Goal: Information Seeking & Learning: Find contact information

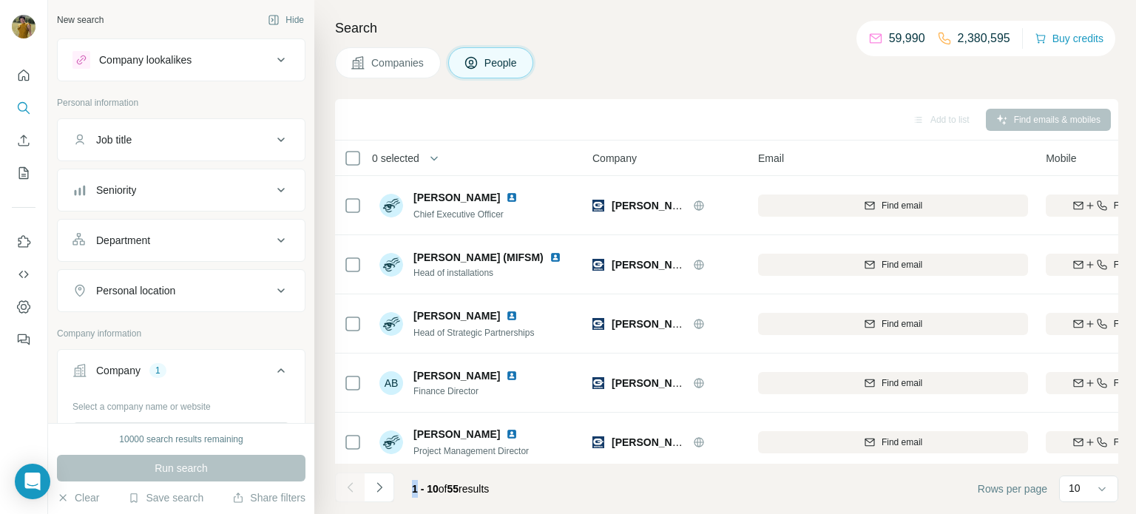
scroll to position [0, 240]
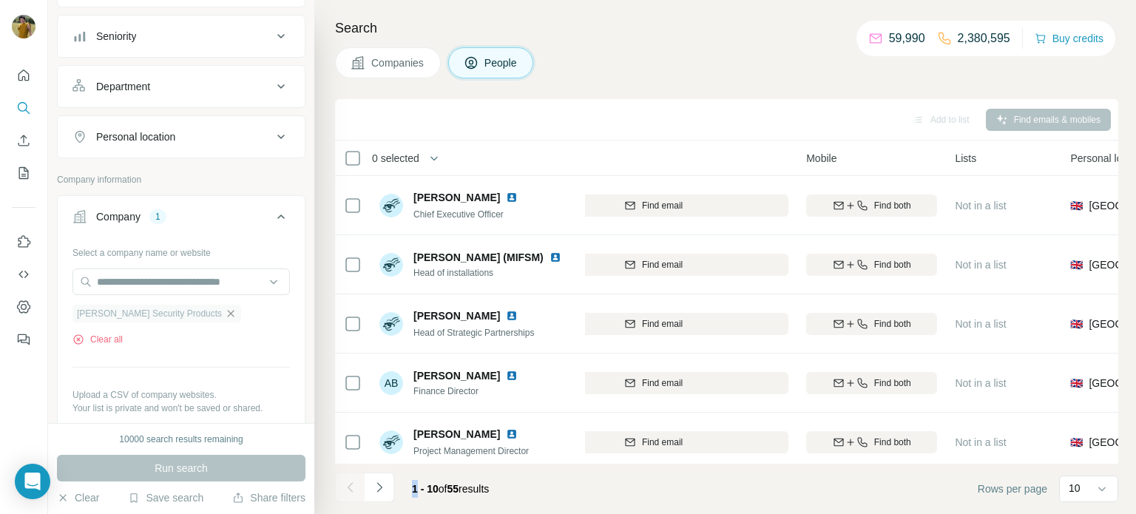
click at [225, 311] on icon "button" at bounding box center [231, 314] width 12 height 12
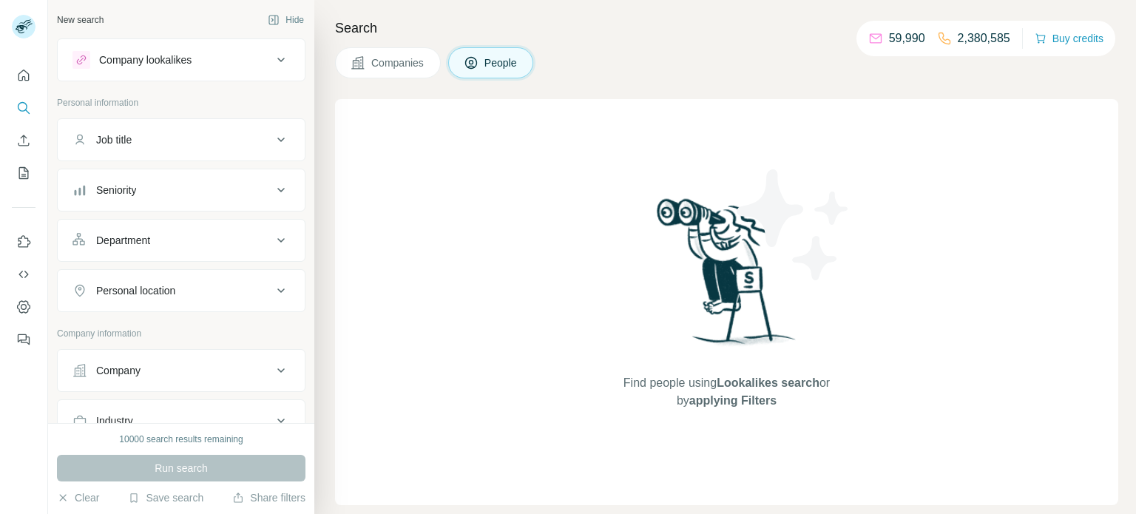
scroll to position [4, 0]
click at [134, 355] on button "Company" at bounding box center [181, 366] width 247 height 35
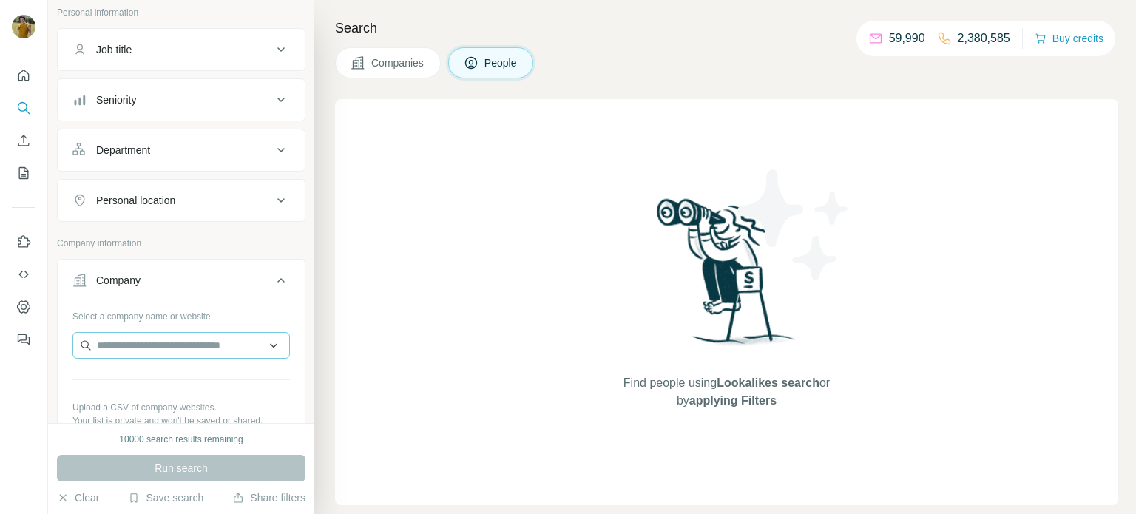
scroll to position [110, 0]
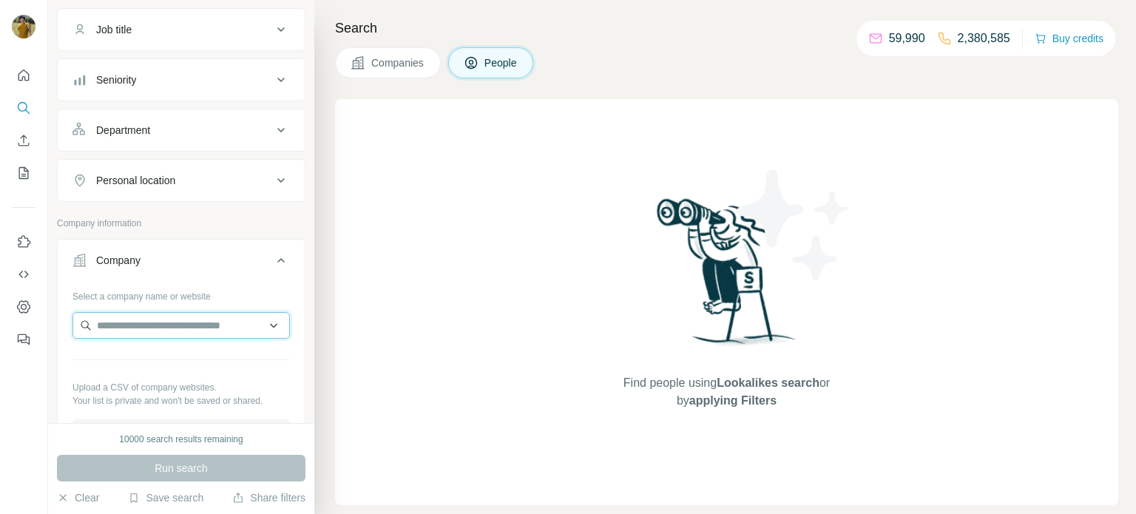
click at [129, 331] on input "text" at bounding box center [180, 325] width 217 height 27
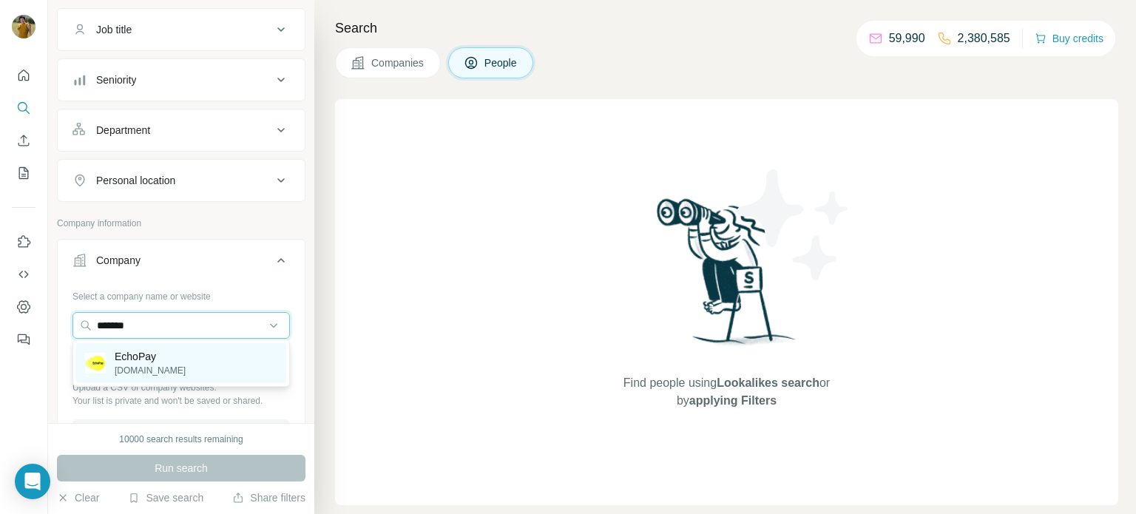
type input "*******"
click at [167, 362] on p "EchoPay" at bounding box center [150, 356] width 71 height 15
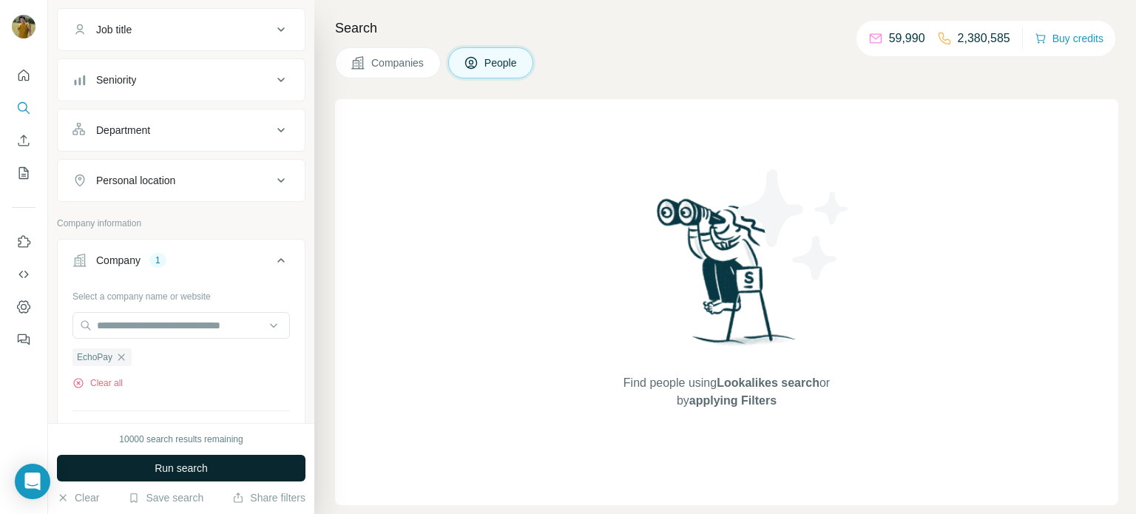
click at [167, 464] on span "Run search" at bounding box center [181, 468] width 53 height 15
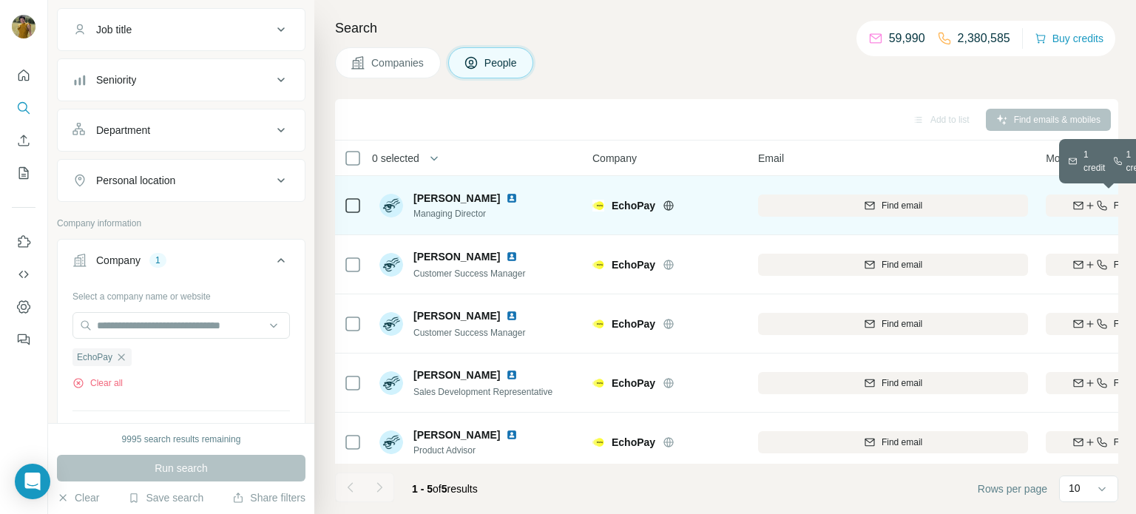
click at [1084, 207] on icon "button" at bounding box center [1090, 206] width 12 height 12
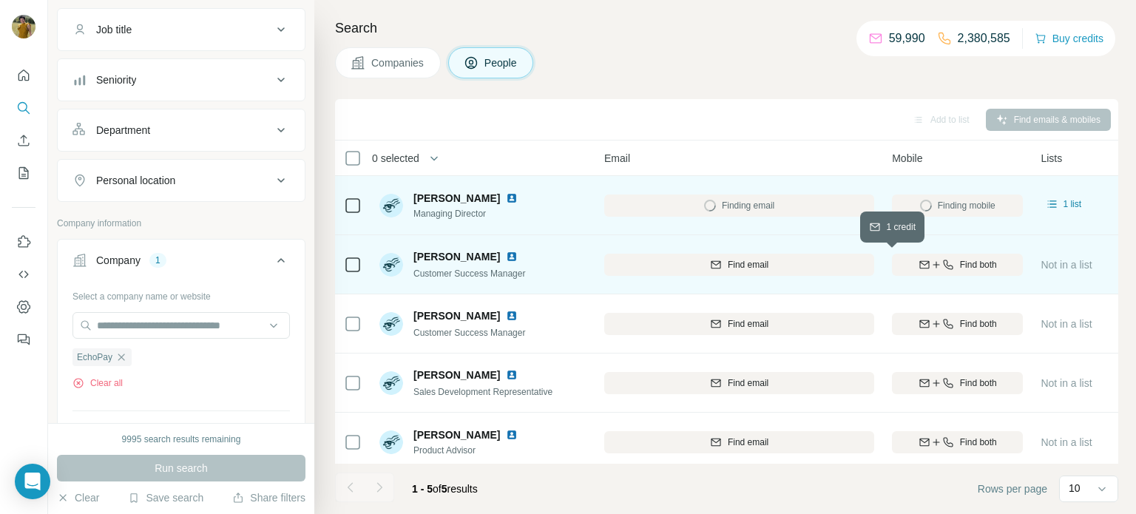
scroll to position [0, 173]
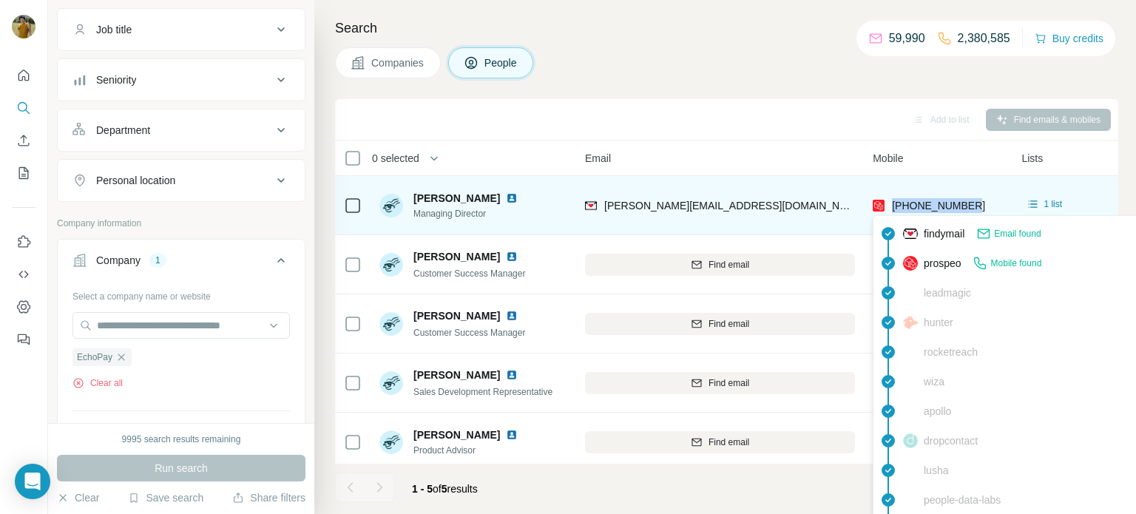
drag, startPoint x: 981, startPoint y: 203, endPoint x: 892, endPoint y: 206, distance: 89.5
click at [892, 206] on div "+447970236159" at bounding box center [938, 205] width 131 height 41
copy span "+447970236159"
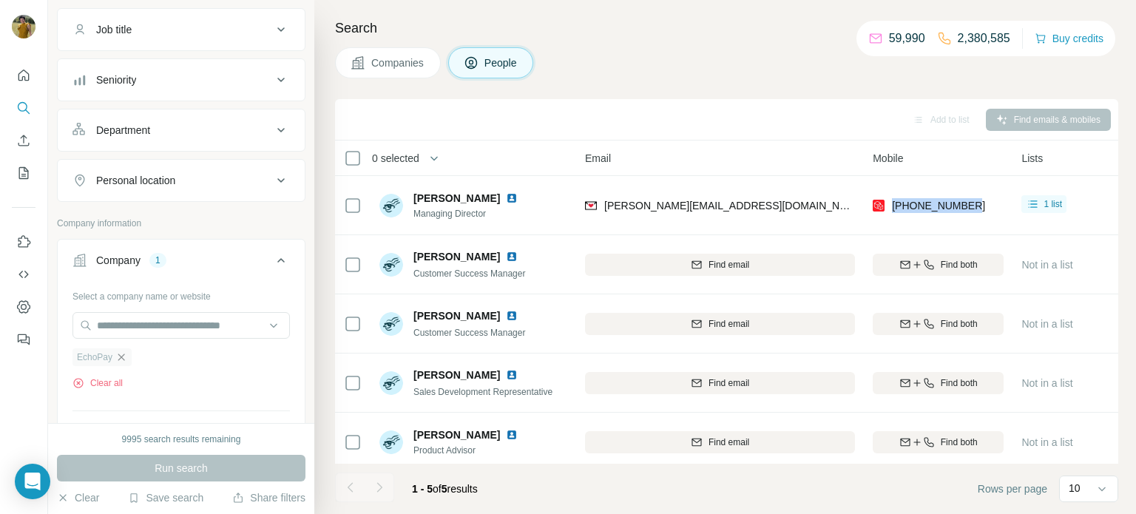
click at [125, 354] on icon "button" at bounding box center [121, 357] width 12 height 12
click at [119, 327] on input "text" at bounding box center [180, 325] width 217 height 27
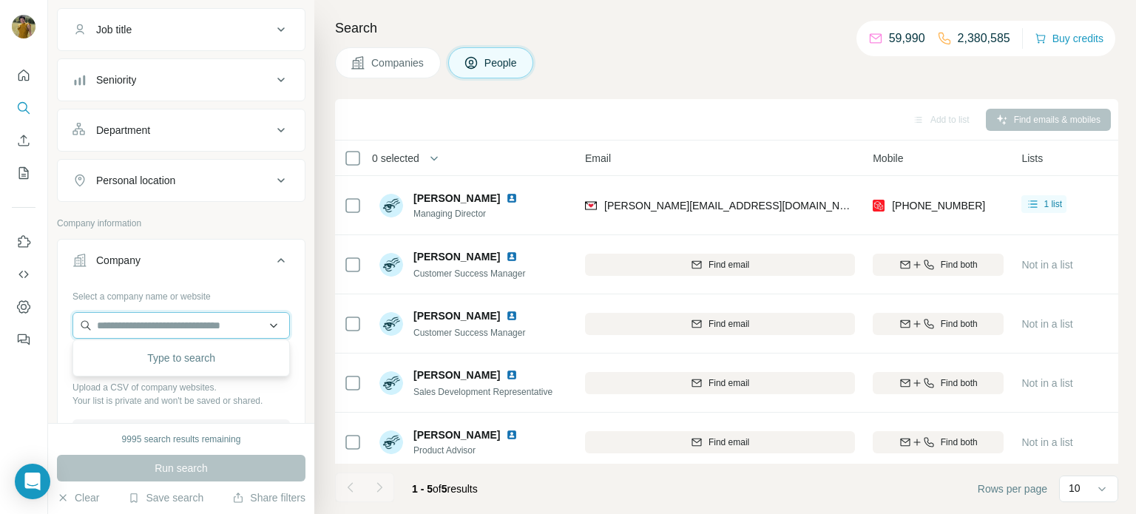
paste input "**********"
type input "**********"
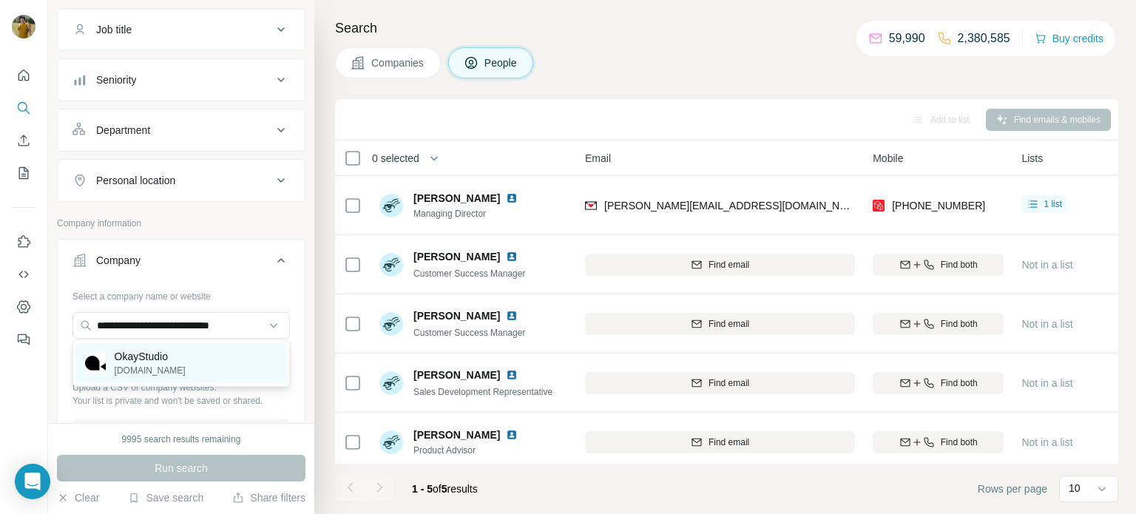
click at [179, 359] on p "OkayStudio" at bounding box center [150, 356] width 71 height 15
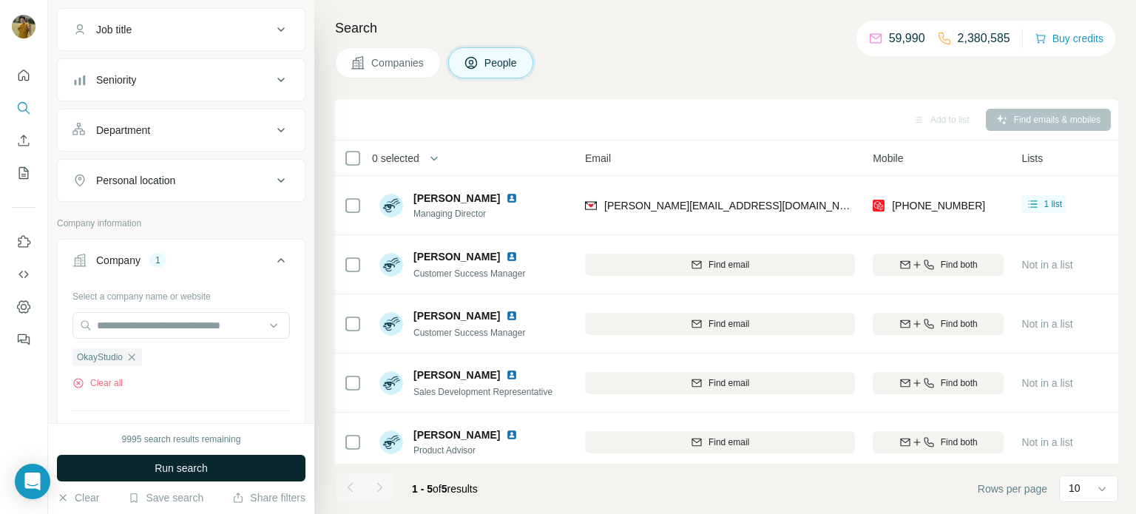
click at [177, 472] on span "Run search" at bounding box center [181, 468] width 53 height 15
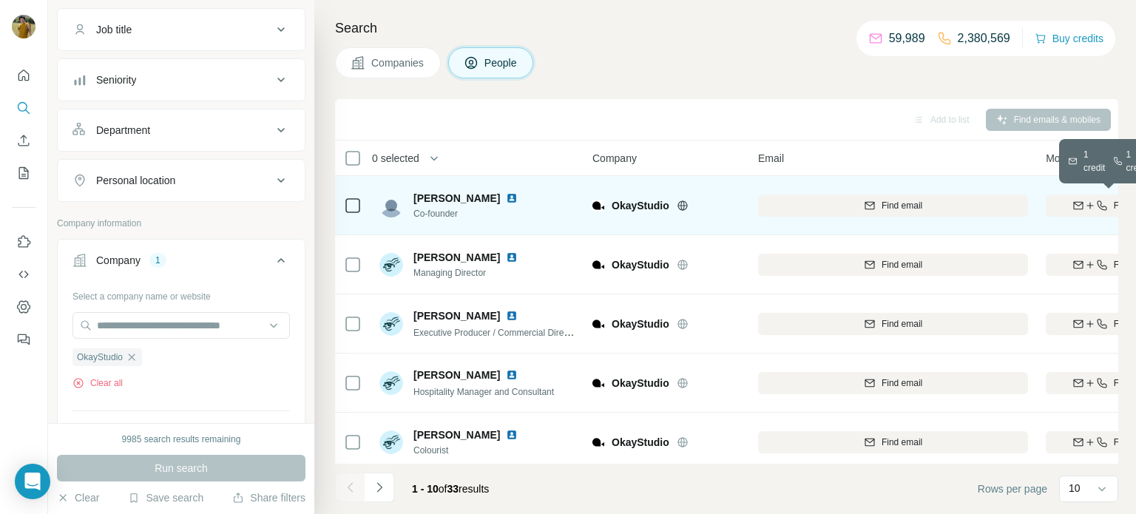
click at [1096, 207] on icon "button" at bounding box center [1102, 206] width 12 height 12
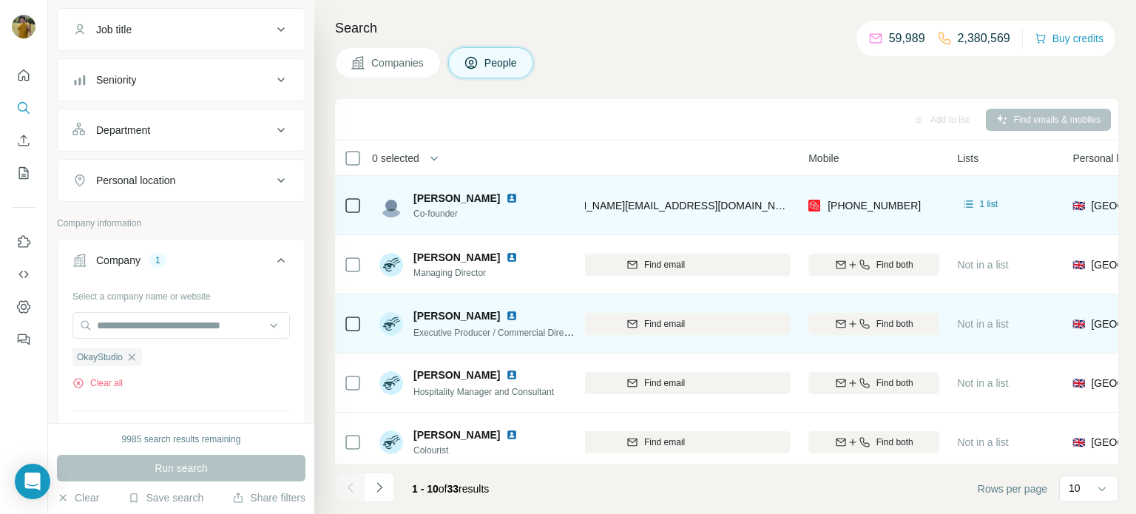
scroll to position [0, 240]
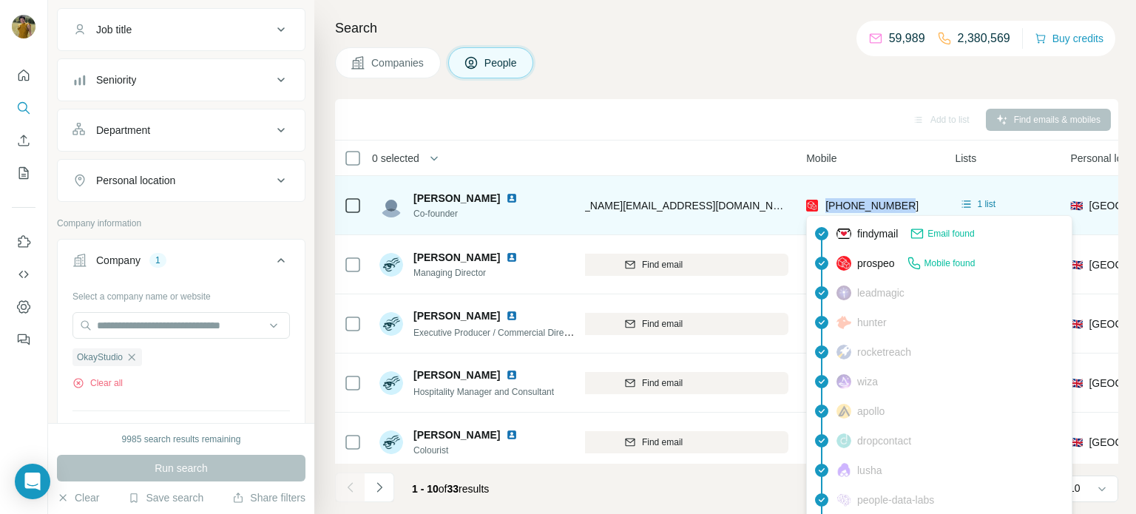
drag, startPoint x: 909, startPoint y: 199, endPoint x: 824, endPoint y: 206, distance: 85.3
click at [824, 206] on div "+447967518629" at bounding box center [871, 205] width 131 height 41
copy span "+447967518629"
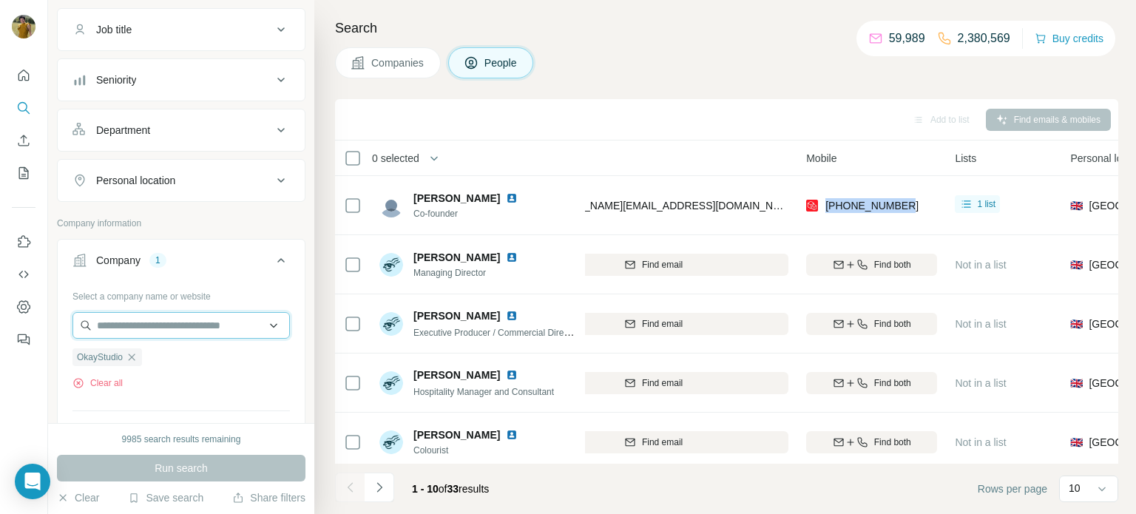
click at [208, 327] on input "text" at bounding box center [180, 325] width 217 height 27
paste input "**********"
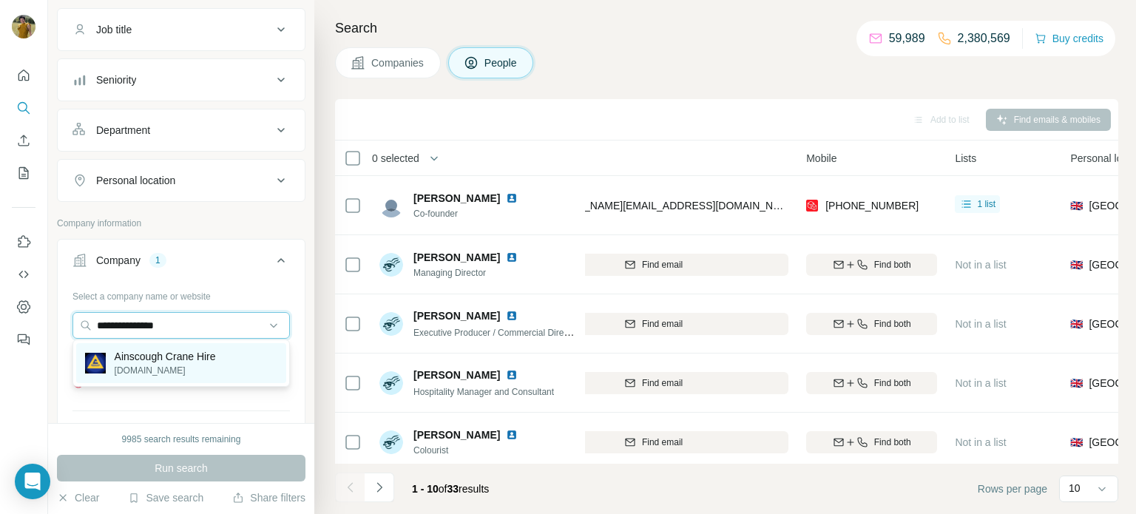
type input "**********"
click at [166, 359] on p "Ainscough Crane Hire" at bounding box center [165, 356] width 101 height 15
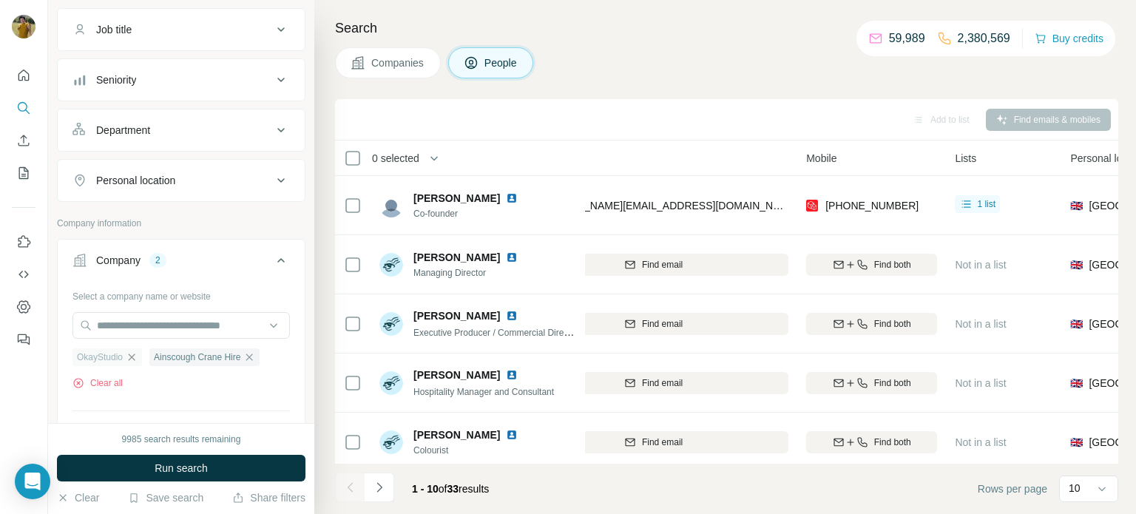
click at [135, 356] on icon "button" at bounding box center [132, 357] width 12 height 12
click at [170, 474] on span "Run search" at bounding box center [181, 468] width 53 height 15
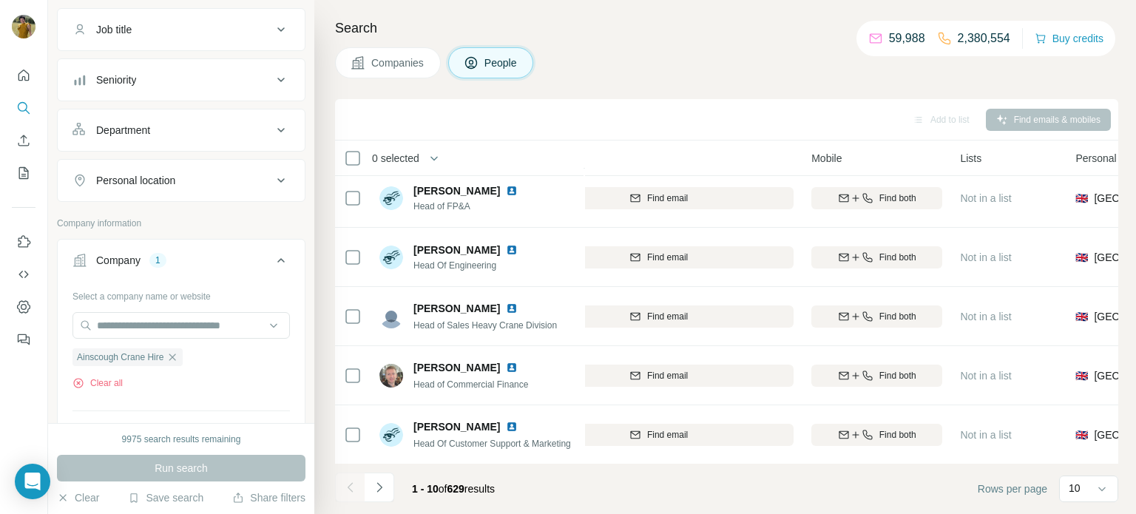
scroll to position [303, 234]
click at [385, 490] on icon "Navigate to next page" at bounding box center [379, 487] width 15 height 15
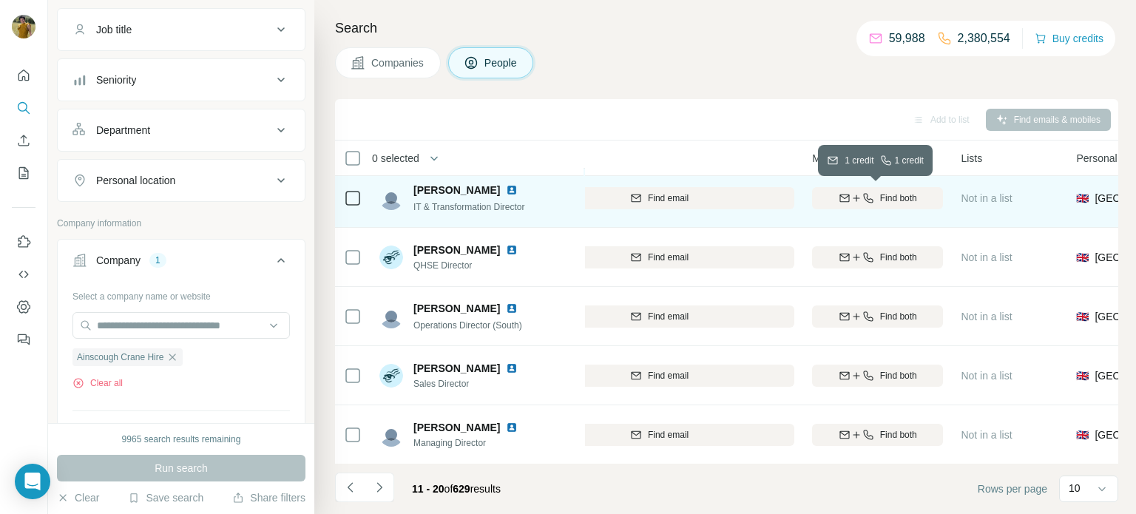
click at [912, 200] on span "Find both" at bounding box center [898, 198] width 37 height 13
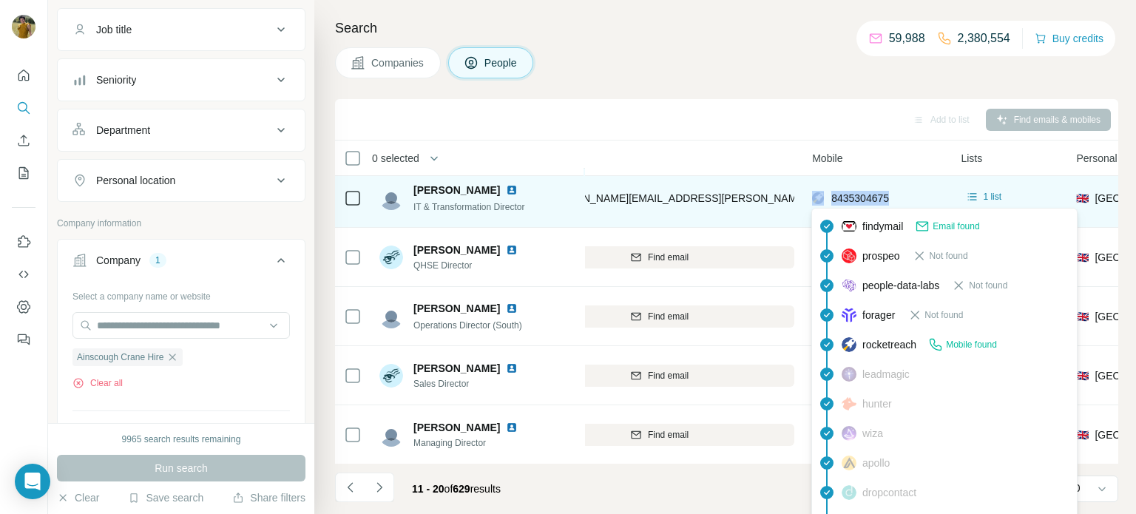
drag, startPoint x: 901, startPoint y: 196, endPoint x: 827, endPoint y: 194, distance: 74.0
click at [827, 194] on div "8435304675" at bounding box center [877, 197] width 131 height 41
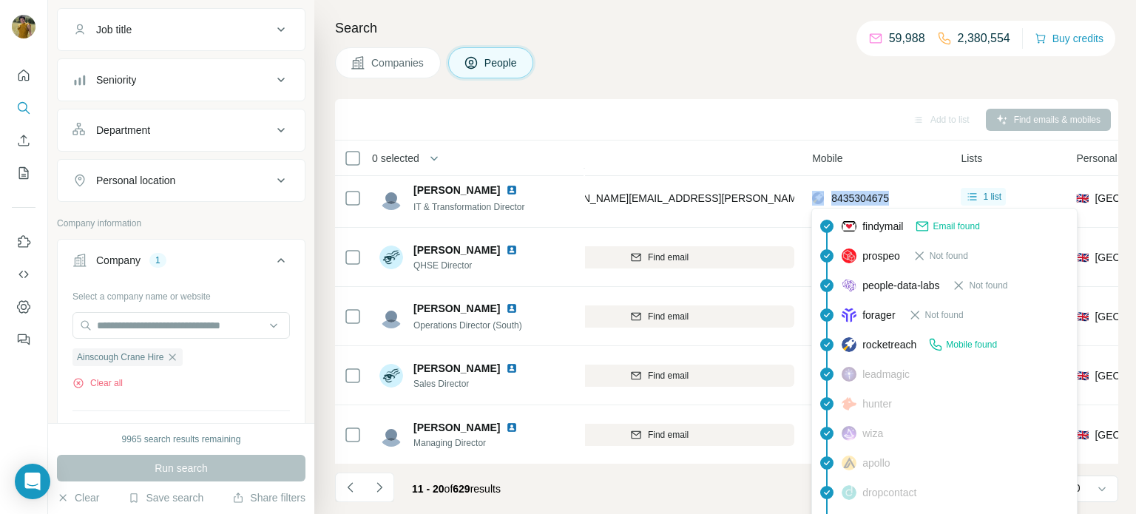
copy div "8435304675"
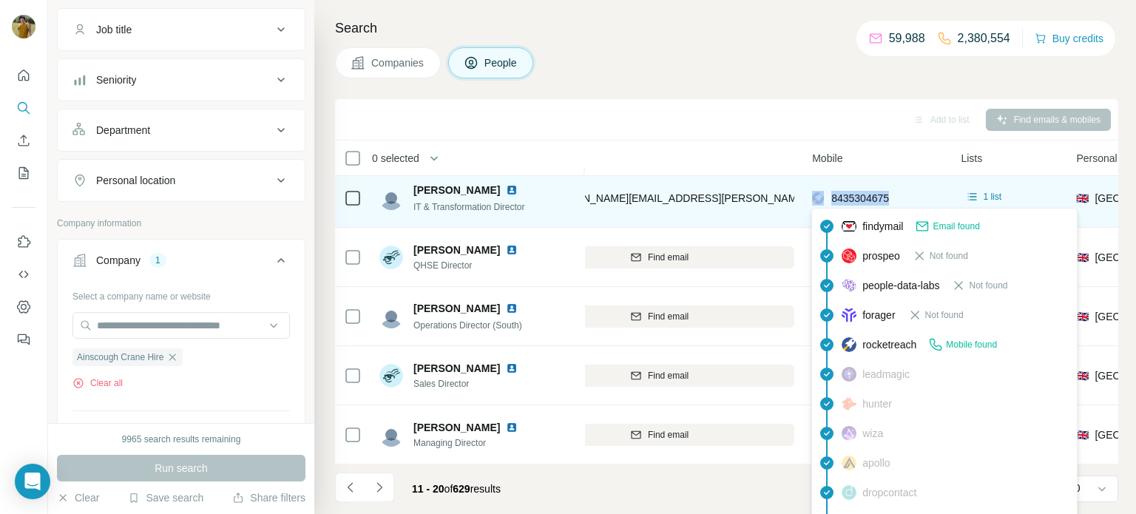
click at [862, 200] on span "8435304675" at bounding box center [860, 198] width 58 height 12
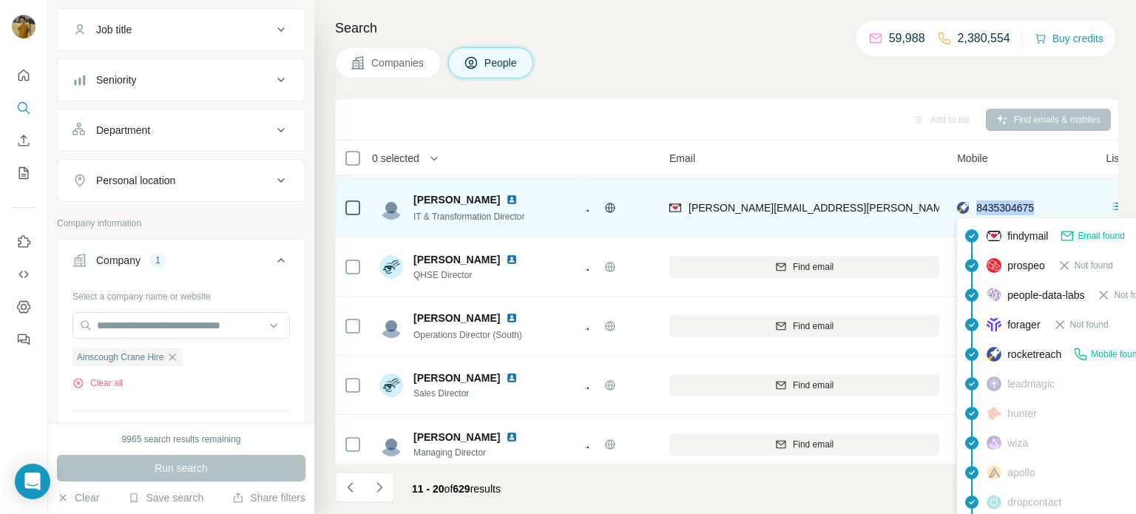
scroll to position [294, 92]
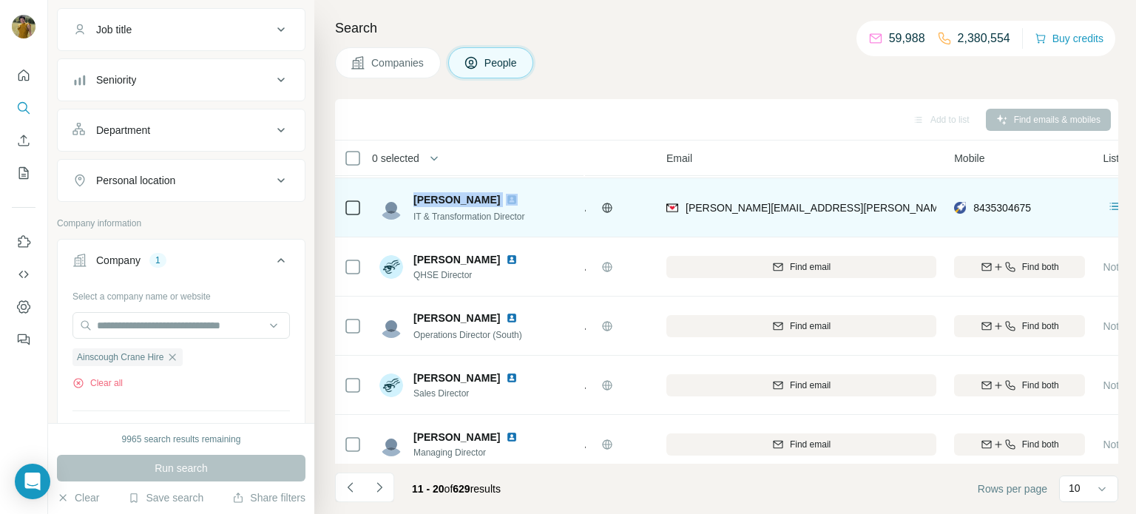
drag, startPoint x: 413, startPoint y: 197, endPoint x: 472, endPoint y: 197, distance: 59.9
click at [472, 197] on div "Ian O'Reilly" at bounding box center [474, 199] width 122 height 15
copy span "Ian O'Reilly"
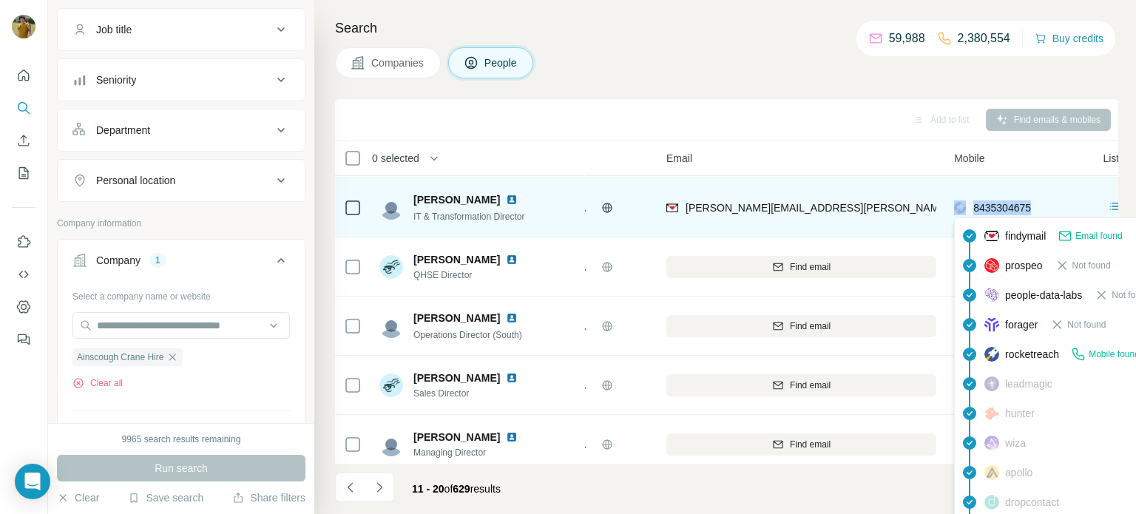
drag, startPoint x: 1040, startPoint y: 204, endPoint x: 968, endPoint y: 209, distance: 71.9
click at [968, 209] on div "8435304675" at bounding box center [1019, 207] width 131 height 41
copy div "8435304675"
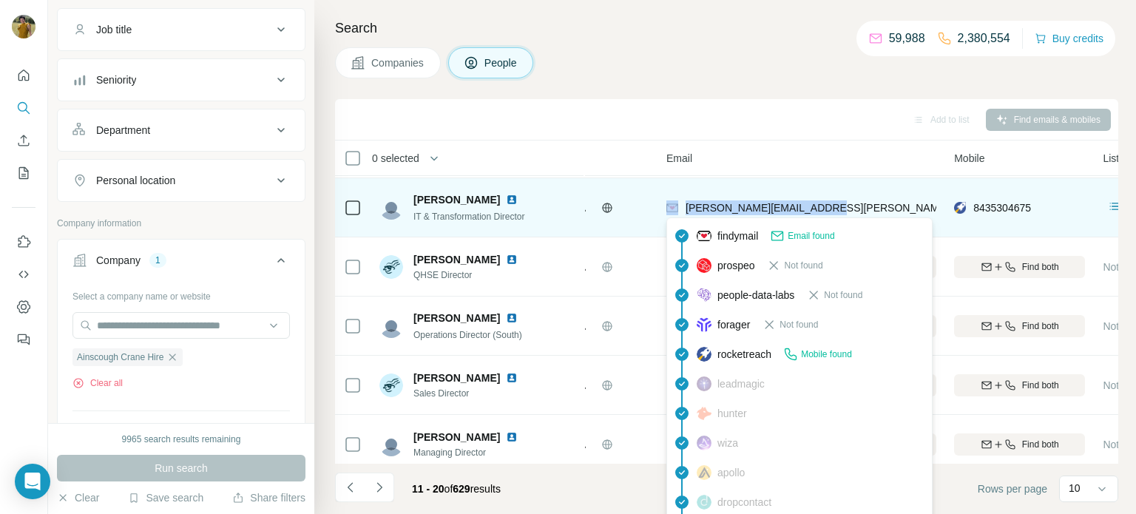
drag, startPoint x: 819, startPoint y: 213, endPoint x: 677, endPoint y: 203, distance: 141.6
click at [677, 203] on div "i.oreilly@ainscough.co.uk" at bounding box center [801, 207] width 270 height 41
copy div "i.oreilly@ainscough.co.uk"
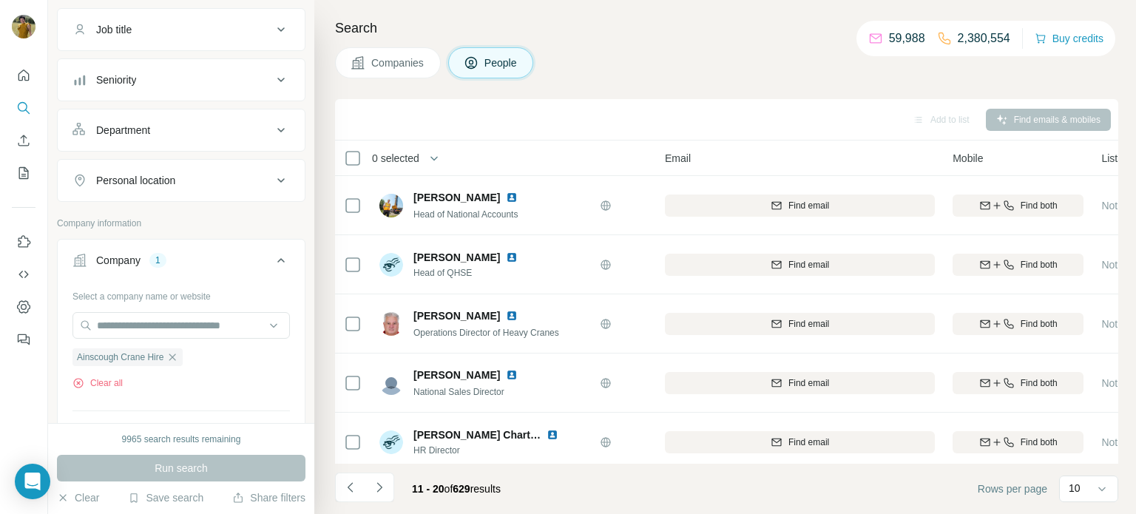
scroll to position [0, 89]
click at [343, 489] on icon "Navigate to previous page" at bounding box center [350, 487] width 15 height 15
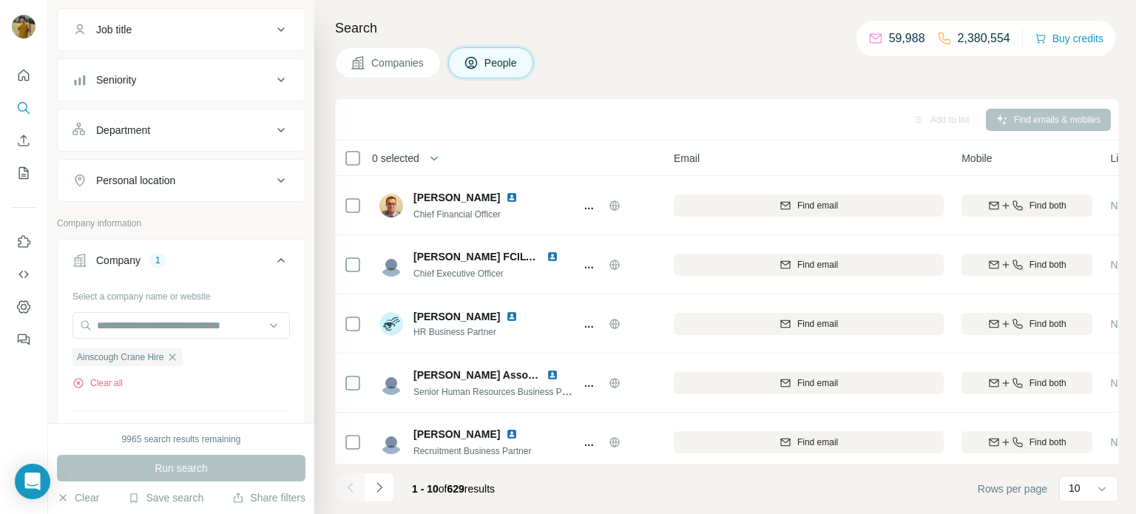
scroll to position [0, 82]
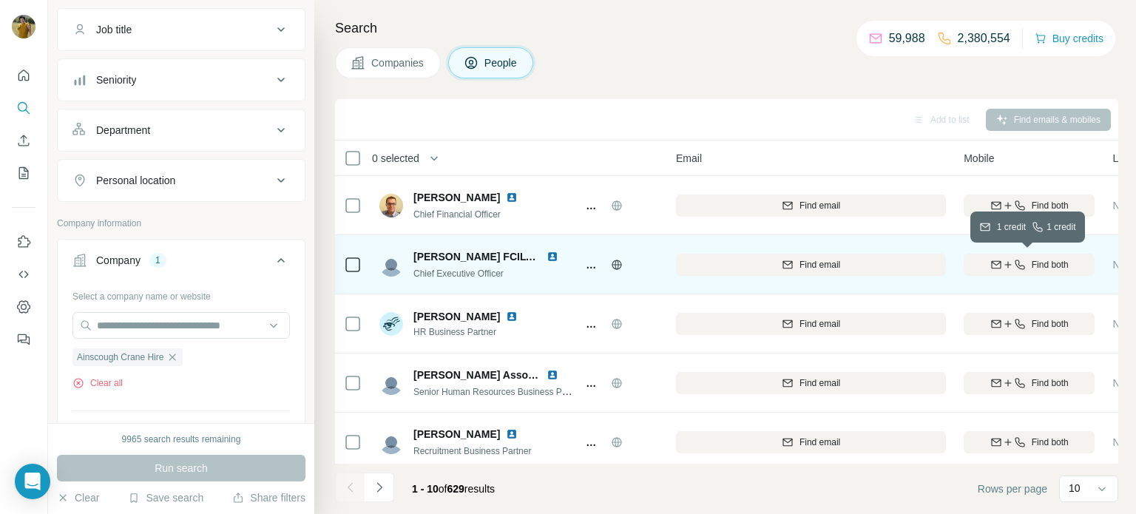
click at [1023, 261] on icon "button" at bounding box center [1020, 265] width 12 height 12
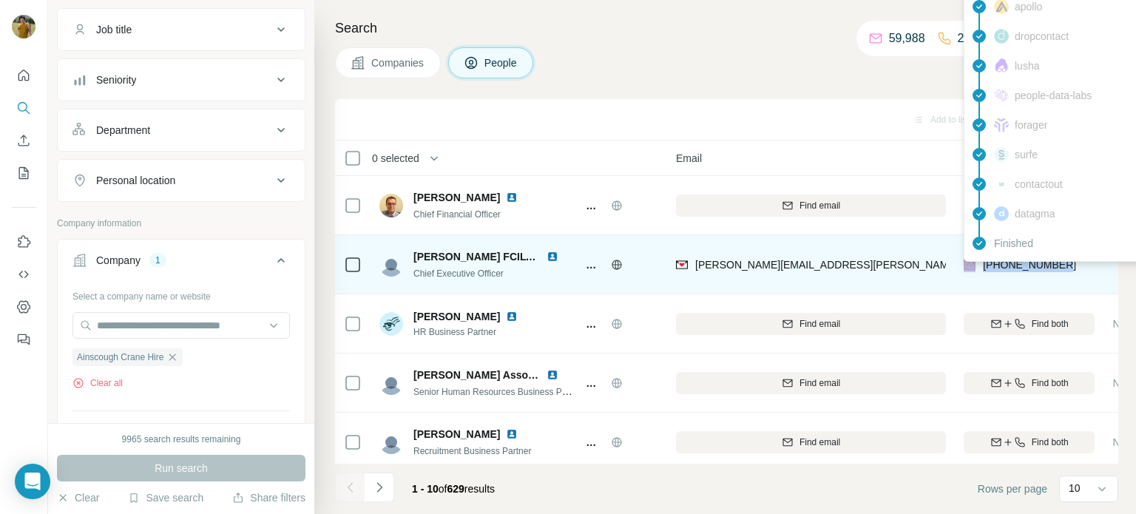
drag, startPoint x: 1072, startPoint y: 261, endPoint x: 973, endPoint y: 263, distance: 99.1
click at [973, 263] on div "+447807858904" at bounding box center [1028, 264] width 131 height 41
copy div "+447807858904"
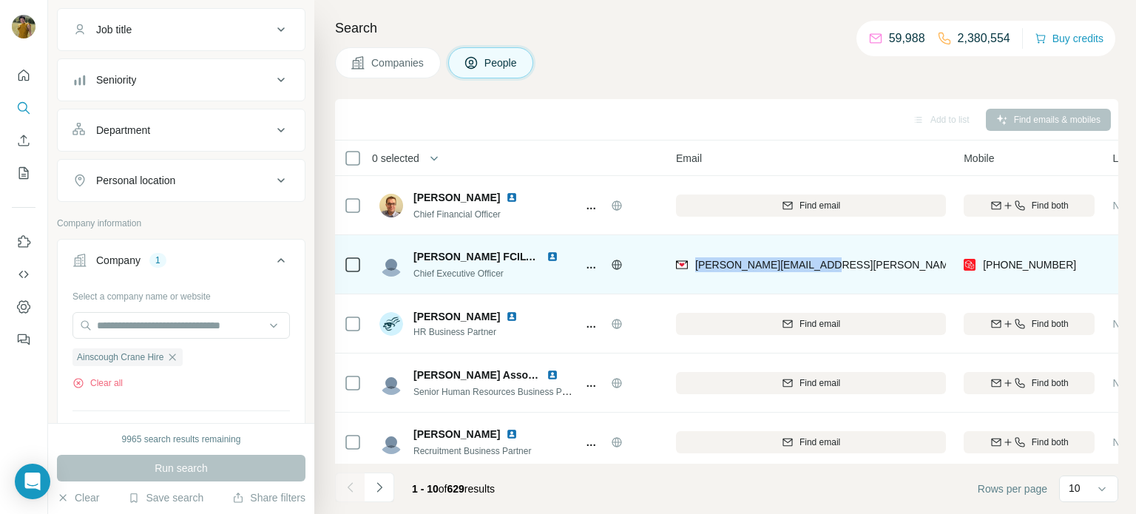
drag, startPoint x: 841, startPoint y: 258, endPoint x: 691, endPoint y: 256, distance: 149.4
click at [691, 256] on div "p.gibbs@ainscough.co.uk" at bounding box center [811, 264] width 270 height 41
copy span "p.gibbs@ainscough.co.uk"
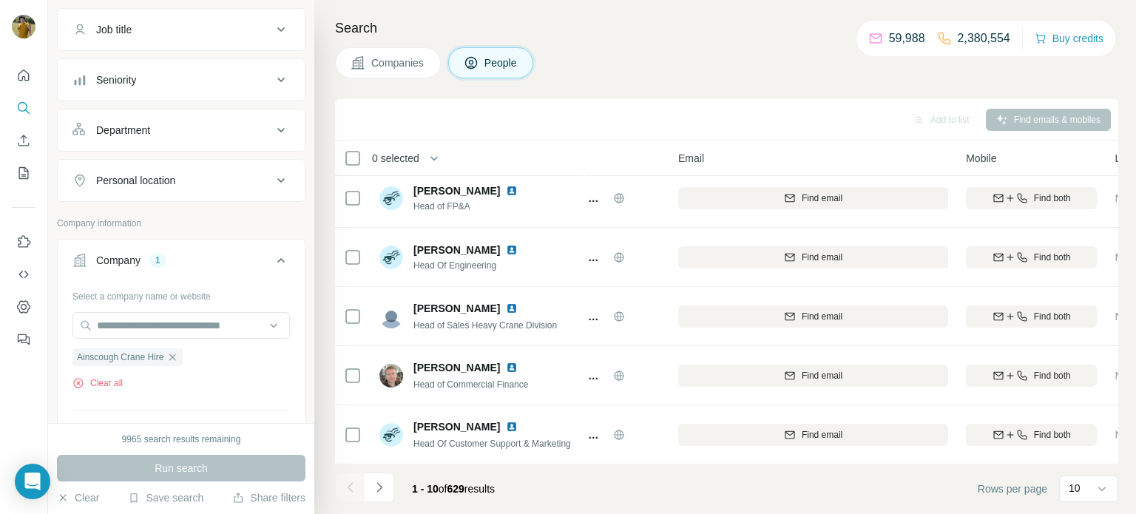
scroll to position [303, 78]
click at [387, 489] on button "Navigate to next page" at bounding box center [380, 487] width 30 height 30
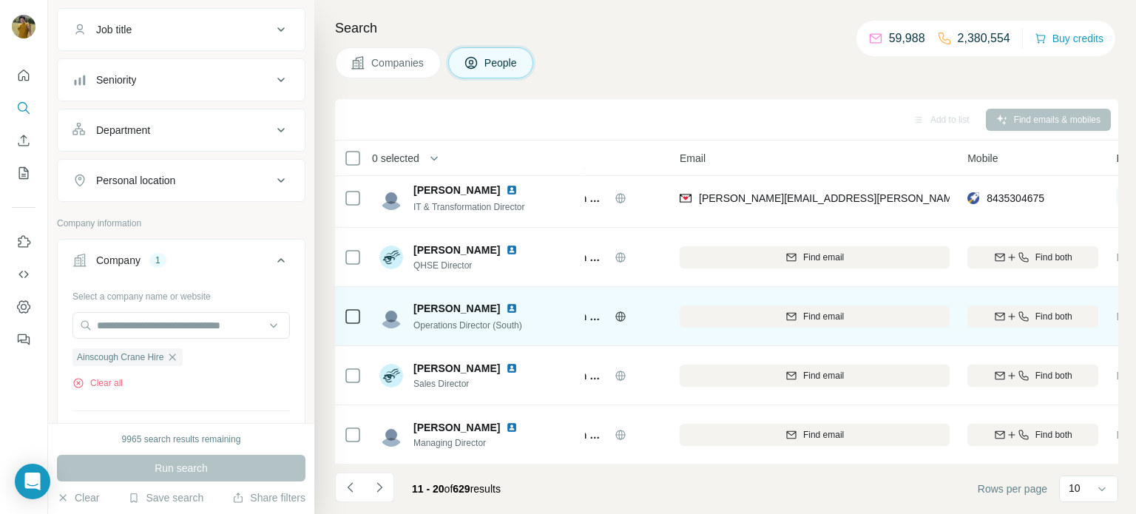
scroll to position [303, 77]
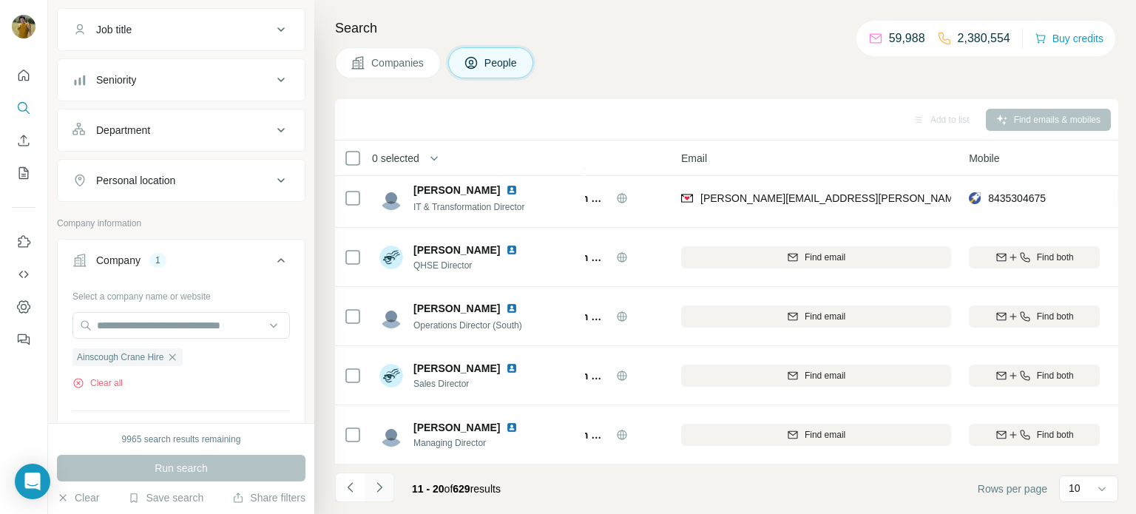
click at [383, 489] on icon "Navigate to next page" at bounding box center [379, 487] width 15 height 15
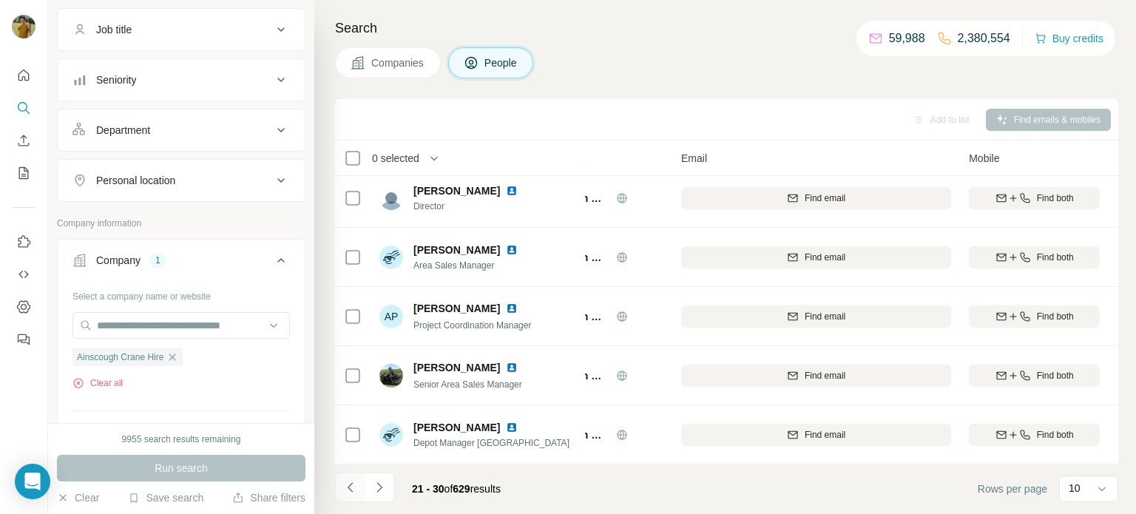
click at [356, 489] on icon "Navigate to previous page" at bounding box center [350, 487] width 15 height 15
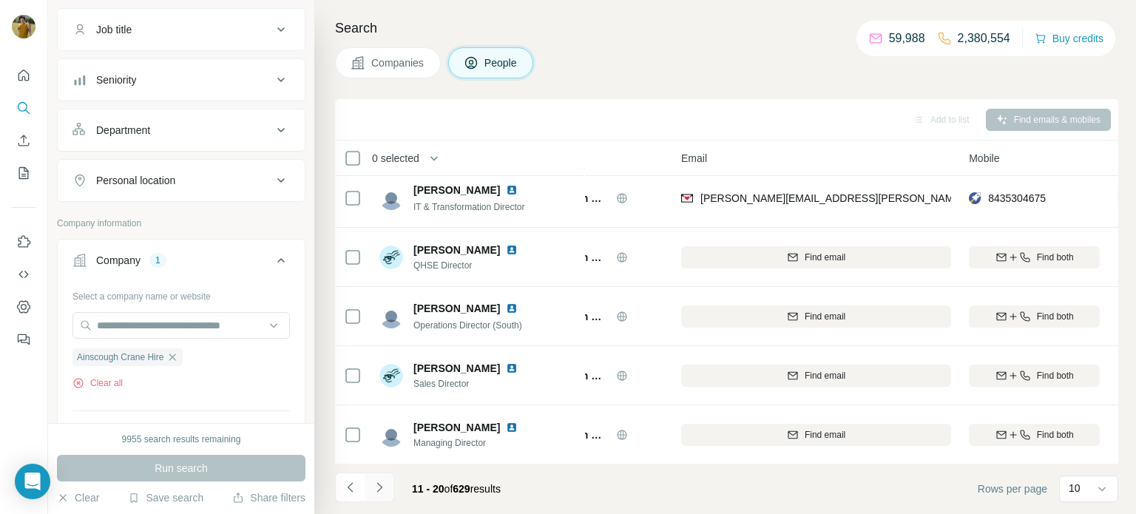
click at [389, 491] on button "Navigate to next page" at bounding box center [380, 487] width 30 height 30
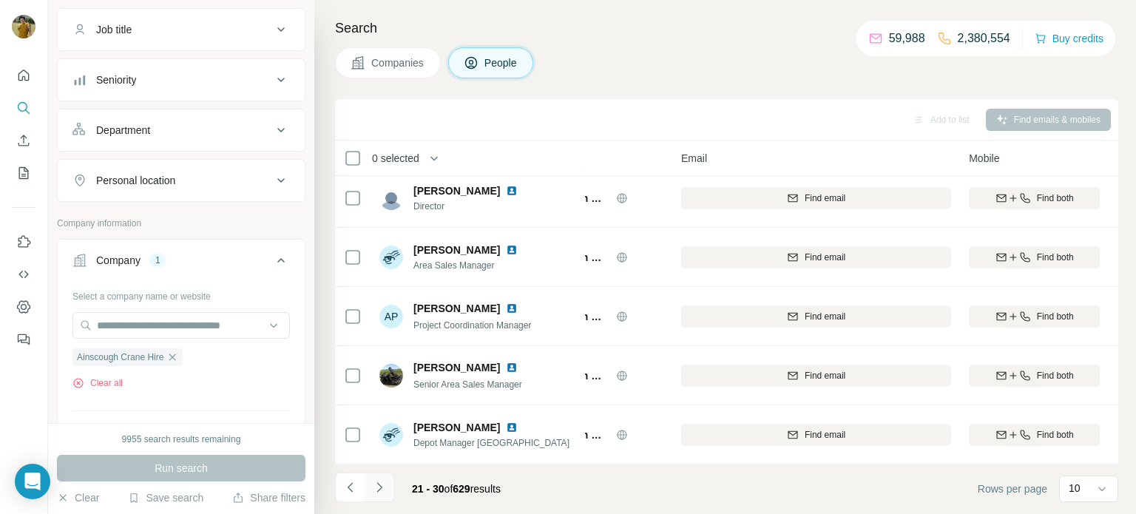
click at [389, 491] on button "Navigate to next page" at bounding box center [380, 487] width 30 height 30
